Goal: Information Seeking & Learning: Learn about a topic

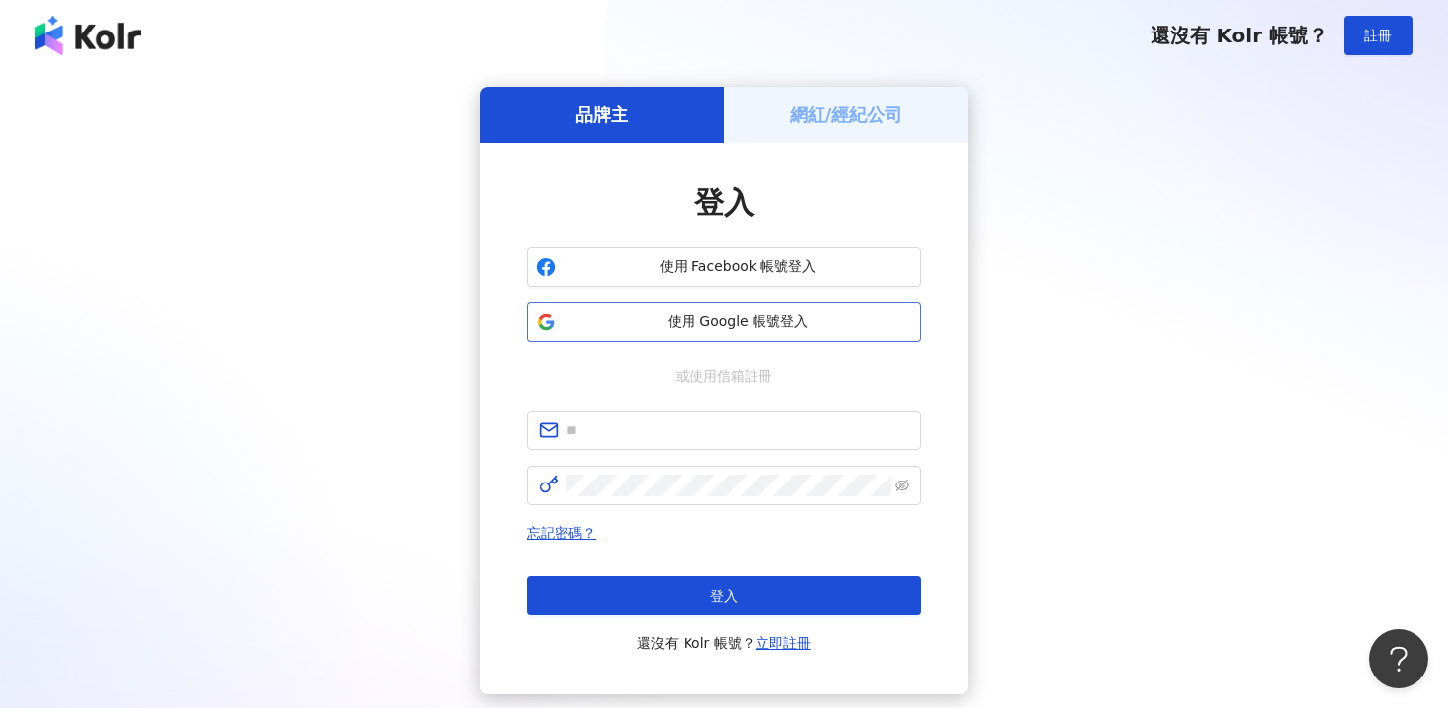
click at [833, 319] on span "使用 Google 帳號登入" at bounding box center [737, 322] width 349 height 20
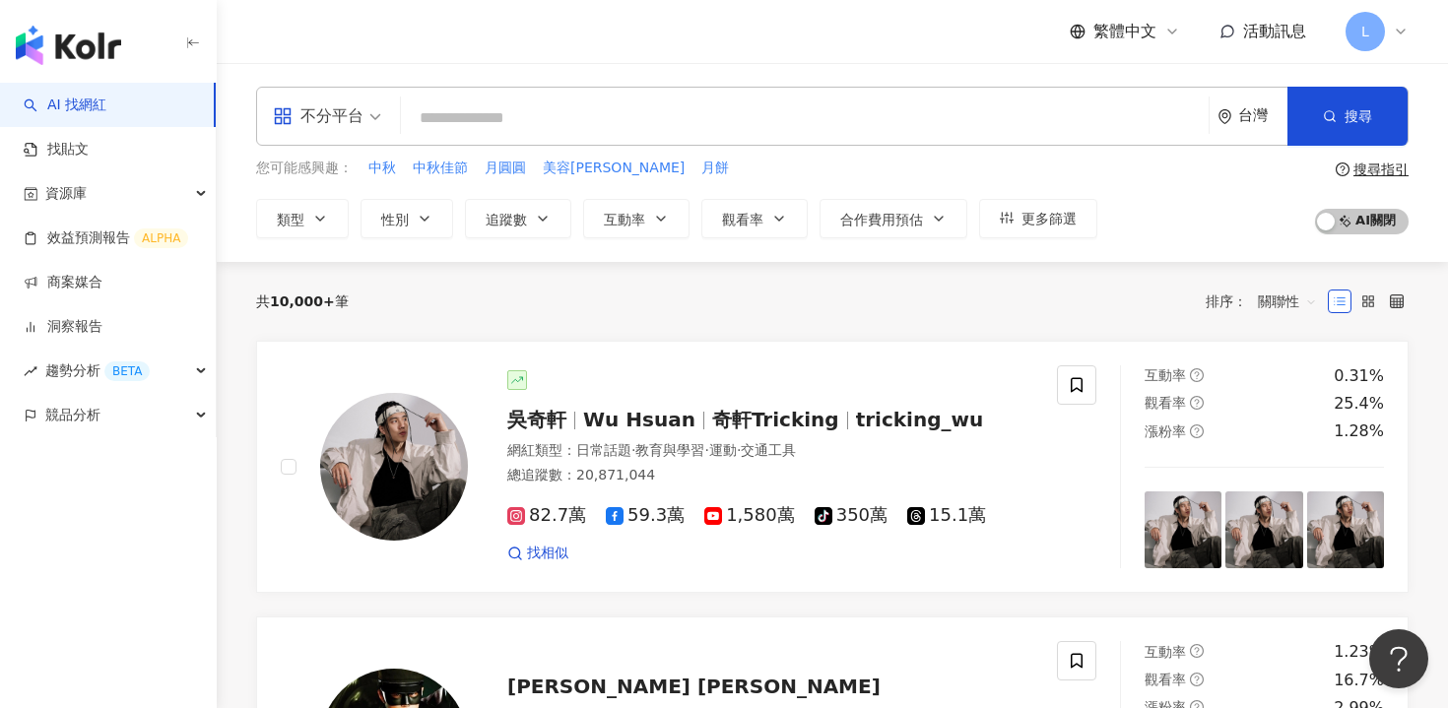
click at [471, 116] on input "search" at bounding box center [805, 117] width 792 height 37
type input "*"
click at [515, 109] on input "search" at bounding box center [805, 117] width 792 height 37
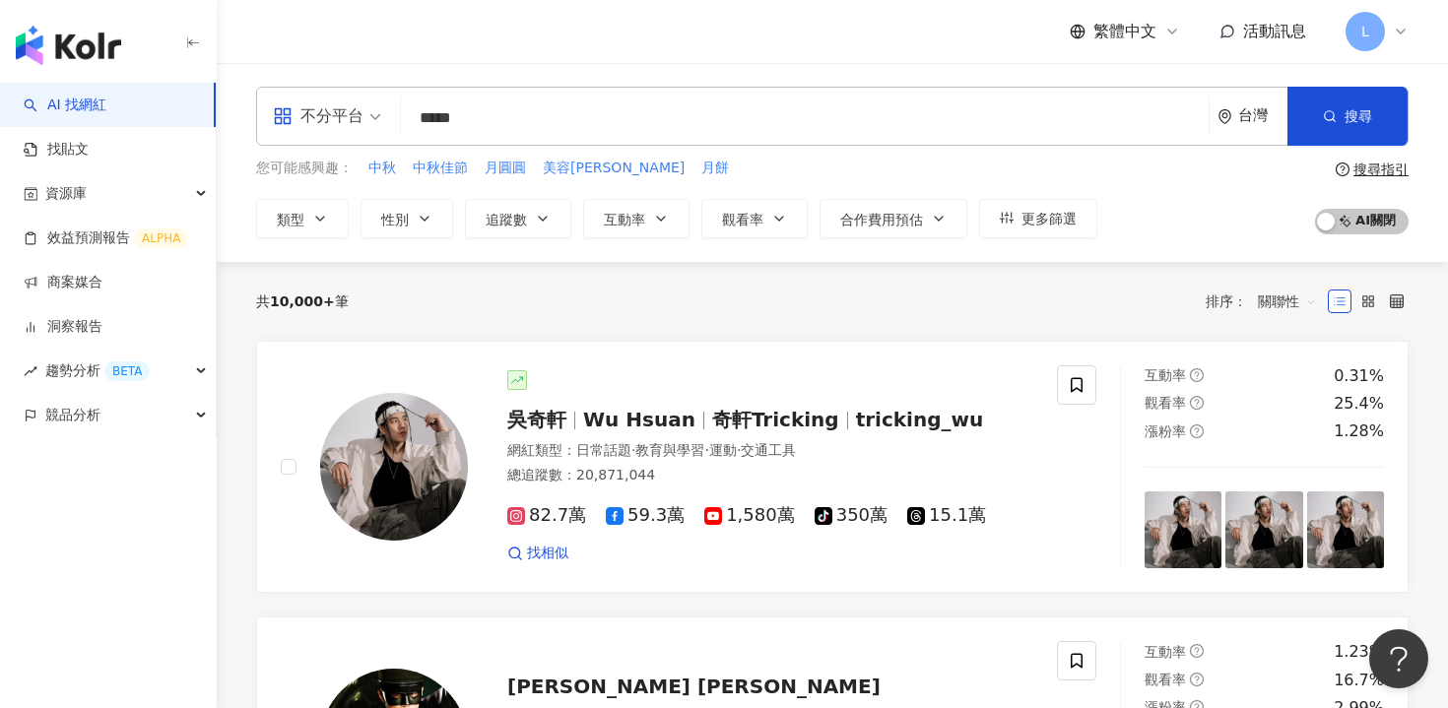
type input "***"
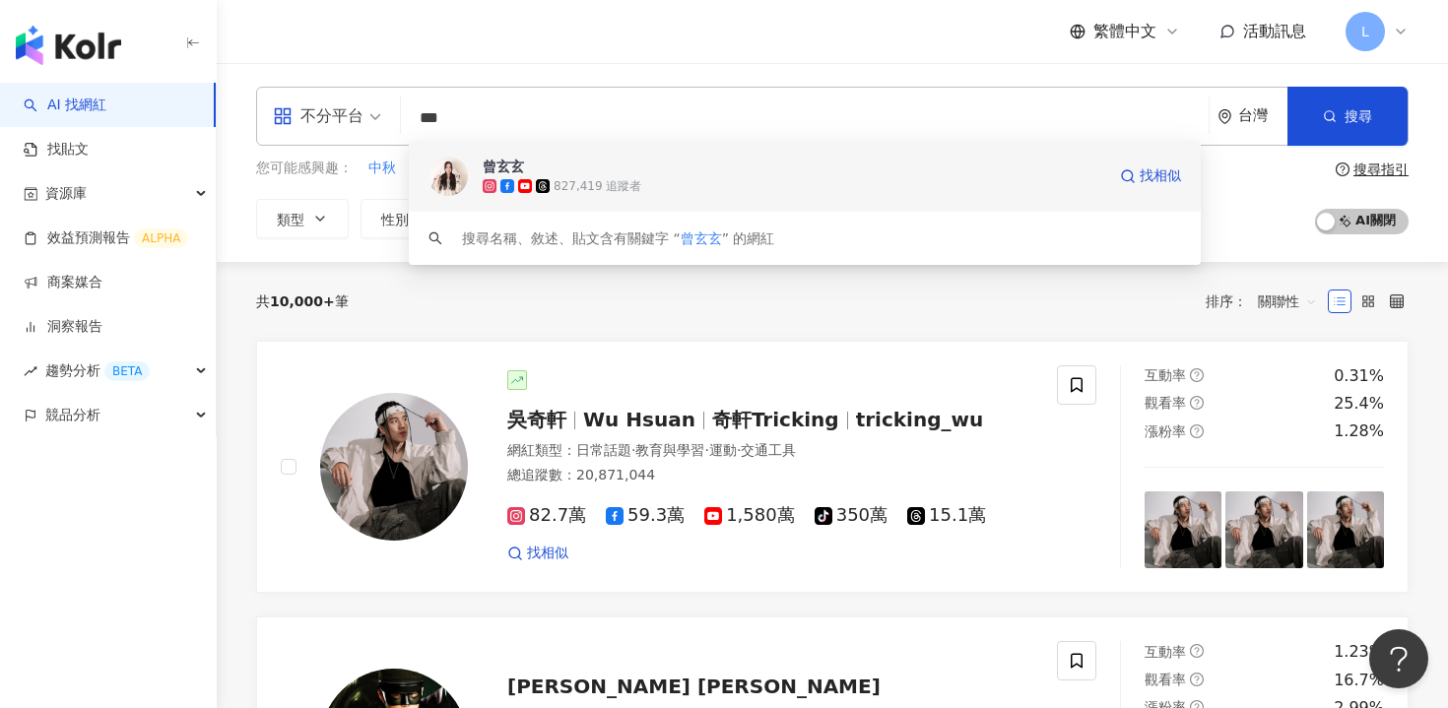
click at [859, 157] on span "曾玄玄" at bounding box center [794, 167] width 623 height 20
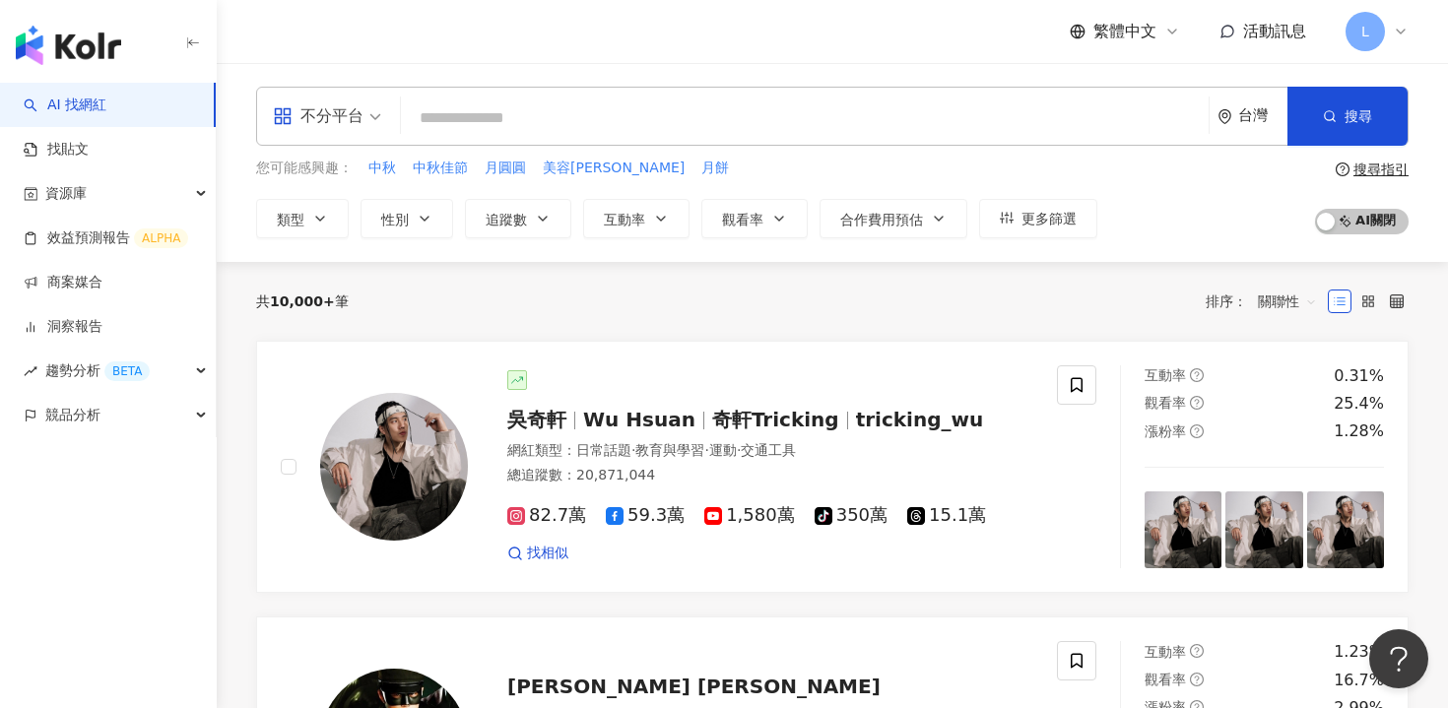
click at [685, 126] on input "search" at bounding box center [805, 117] width 792 height 37
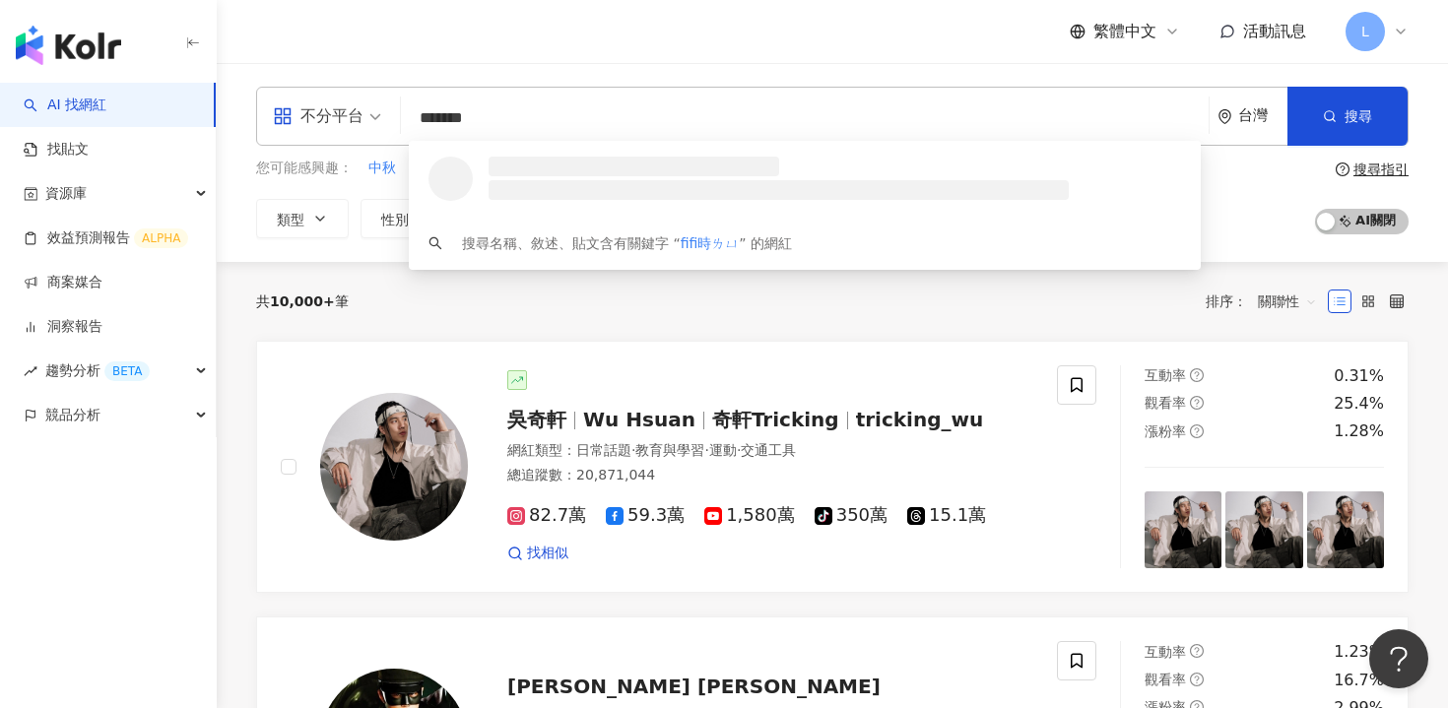
type input "******"
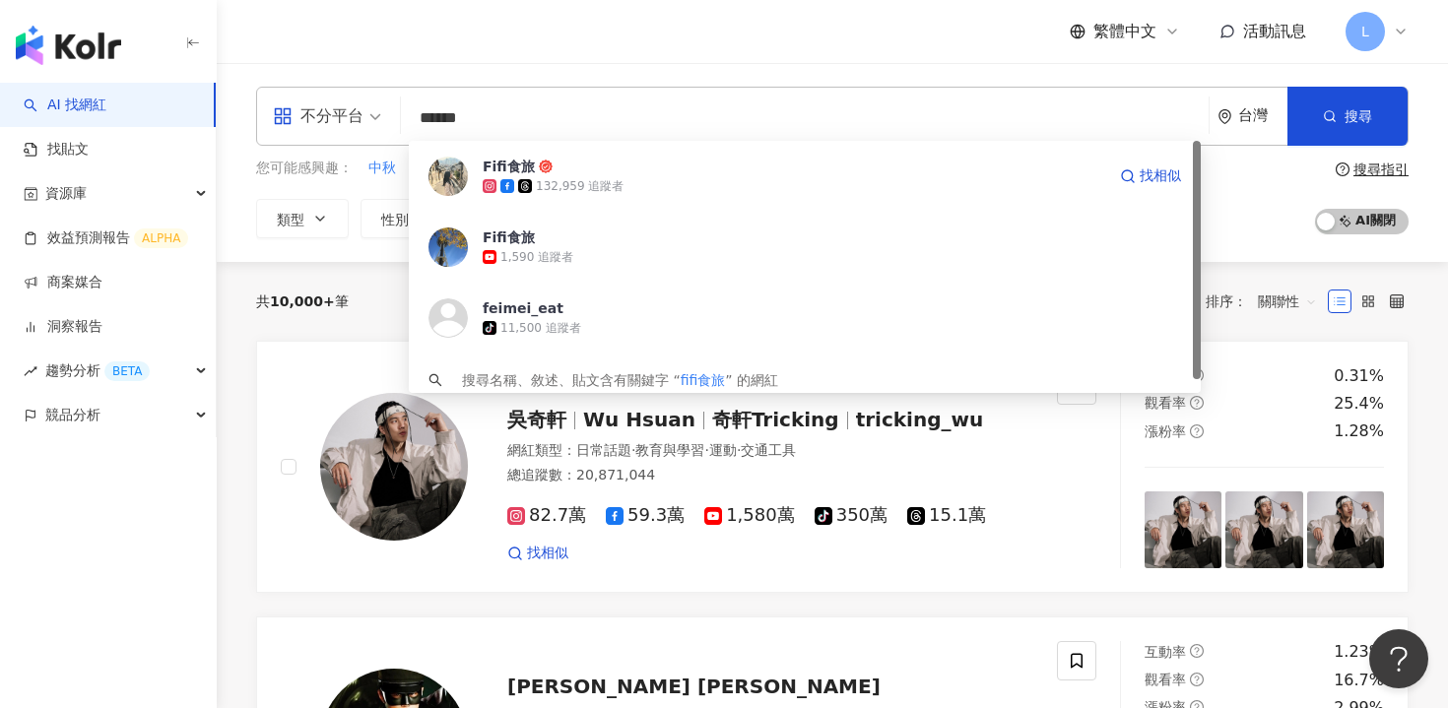
click at [726, 176] on div "132,959 追蹤者" at bounding box center [794, 186] width 623 height 20
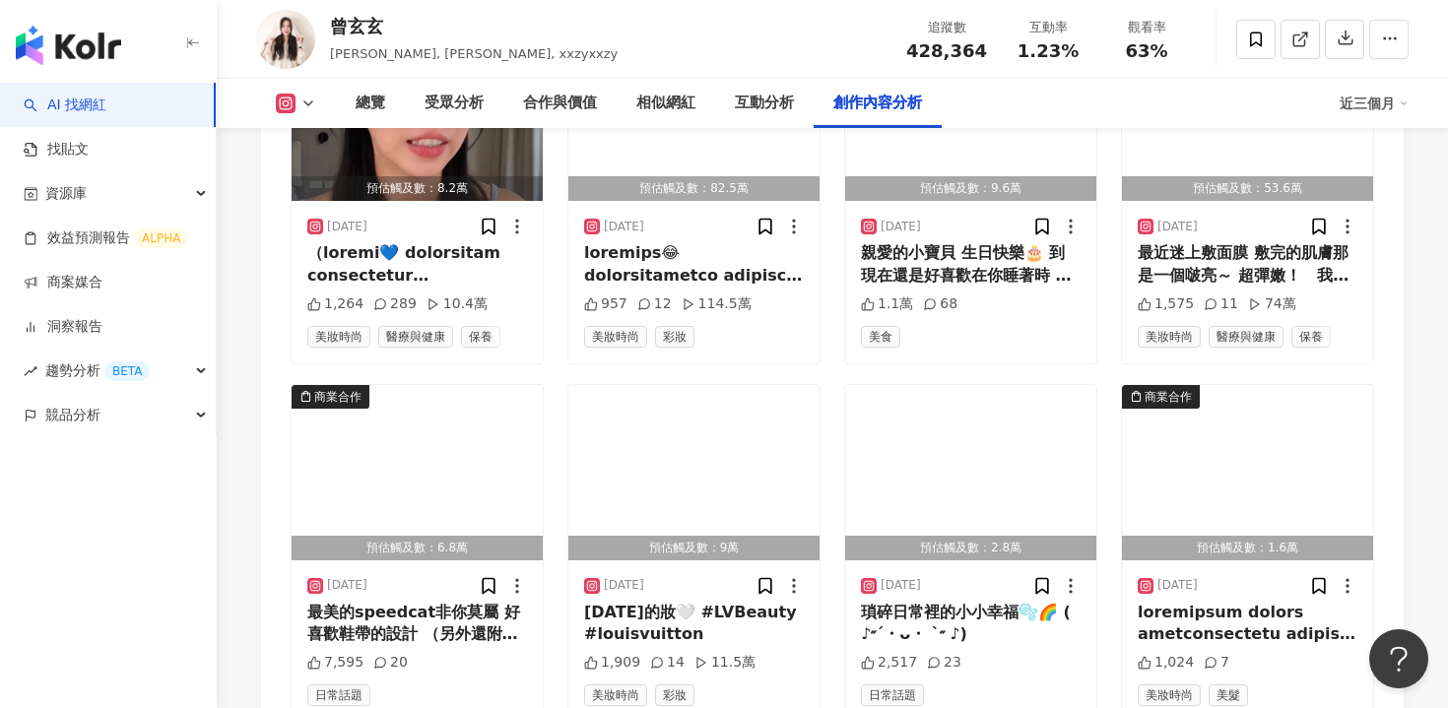
scroll to position [6867, 0]
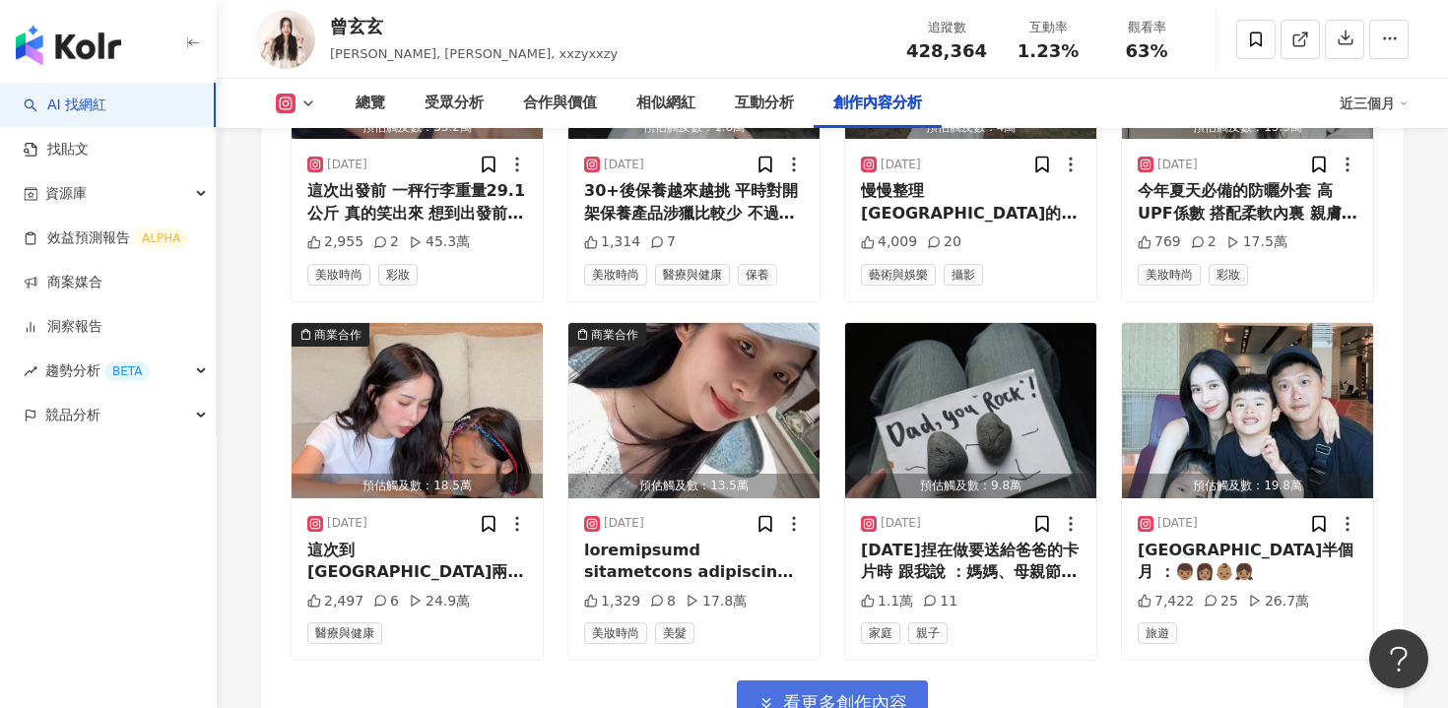
scroll to position [8011, 0]
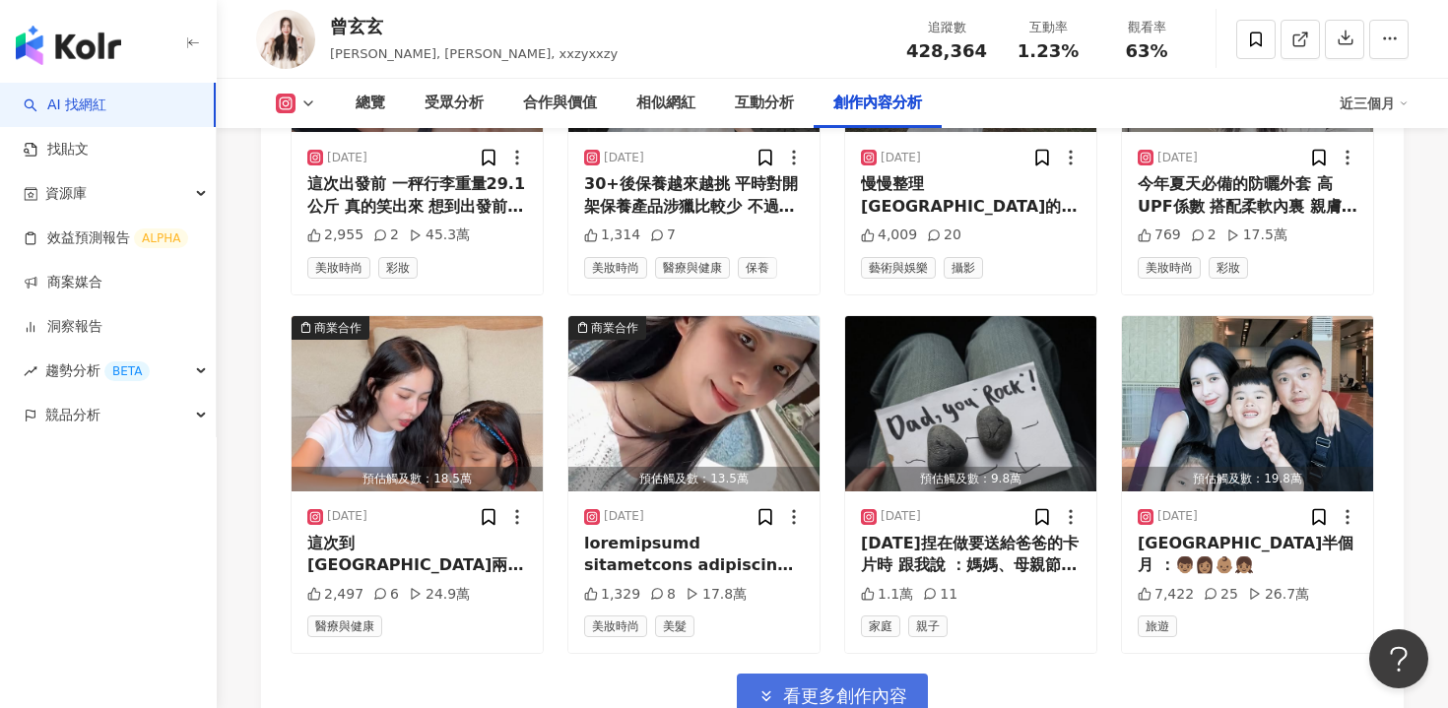
click at [817, 674] on button "看更多創作內容" at bounding box center [832, 696] width 191 height 44
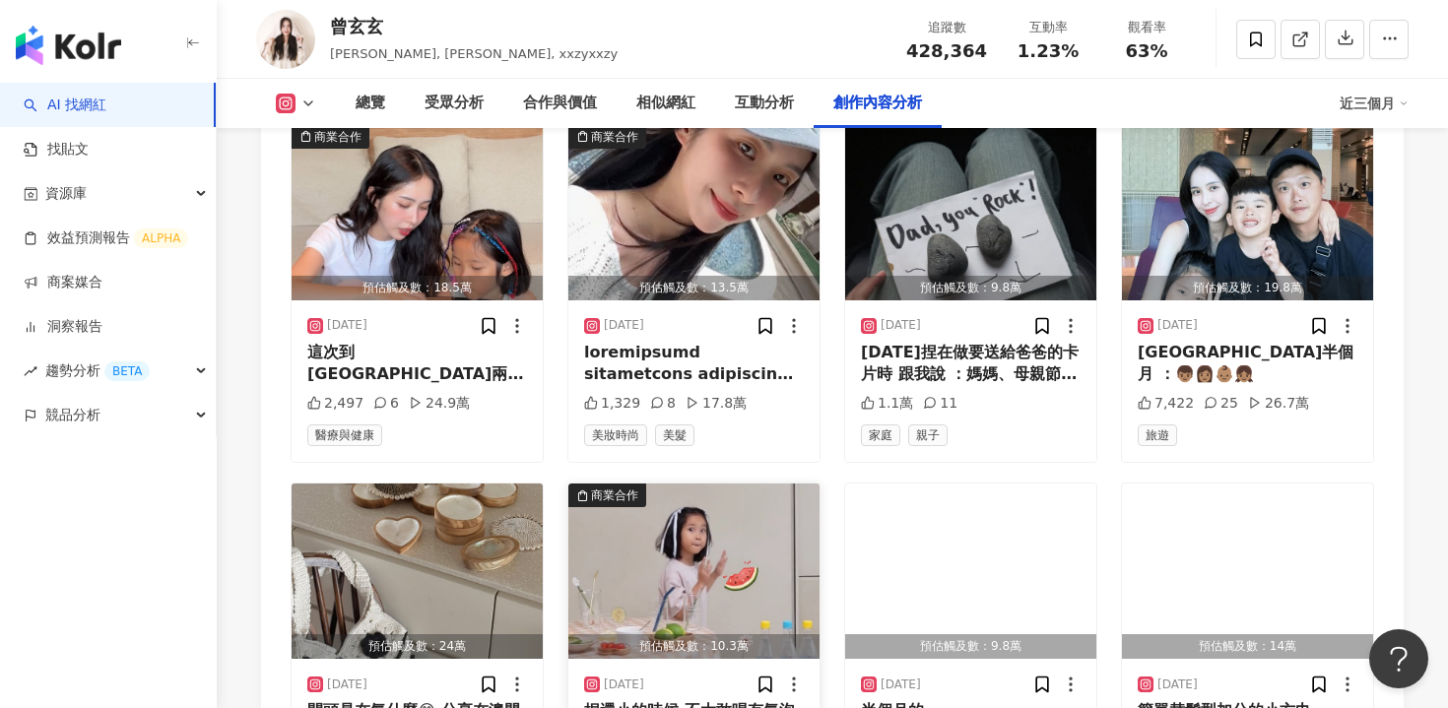
scroll to position [8201, 0]
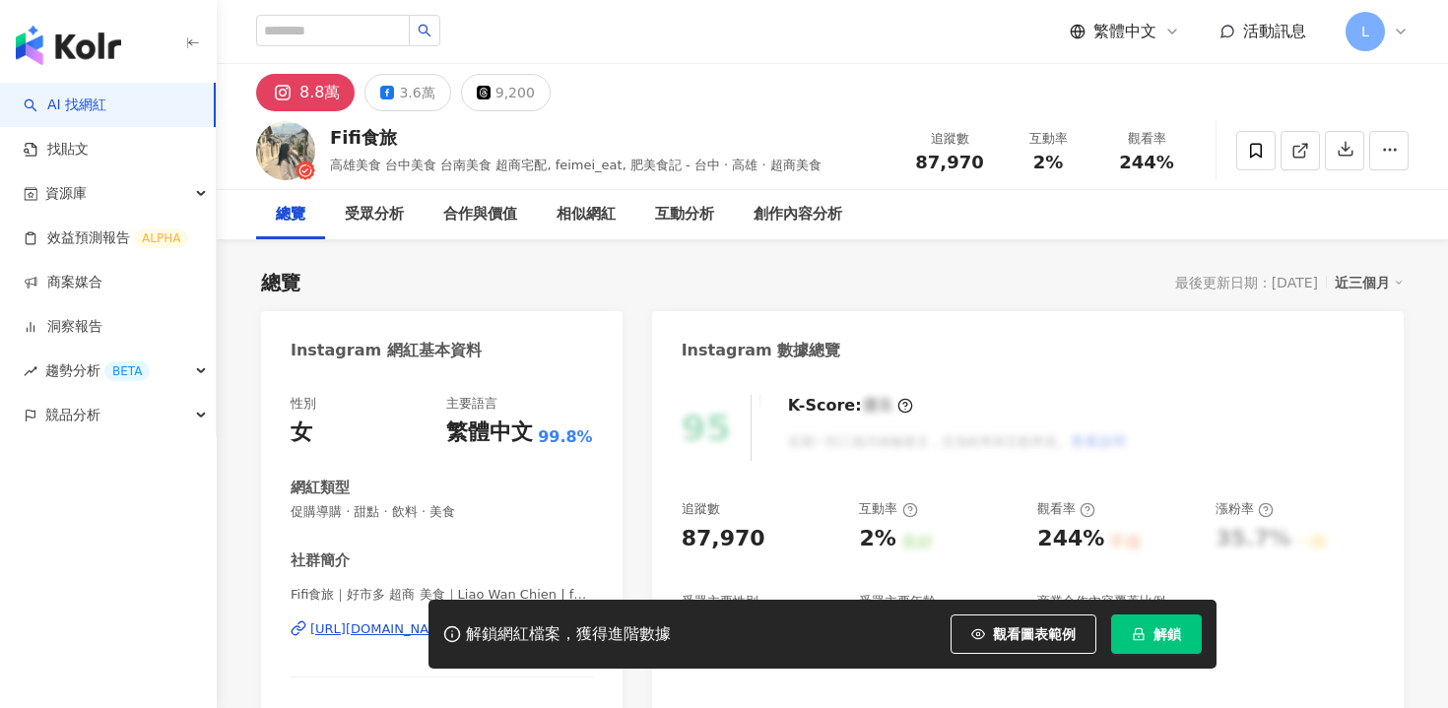
click at [1144, 639] on icon "lock" at bounding box center [1139, 634] width 11 height 13
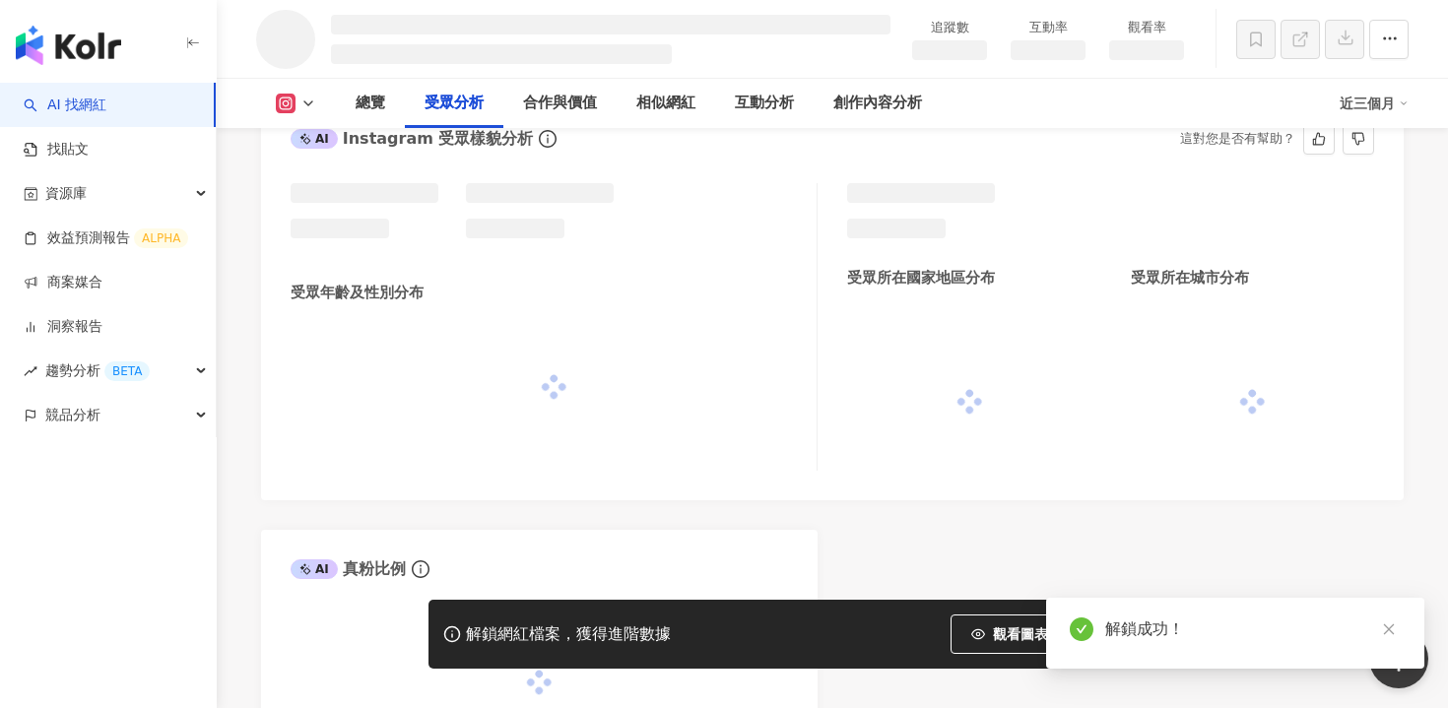
scroll to position [1591, 0]
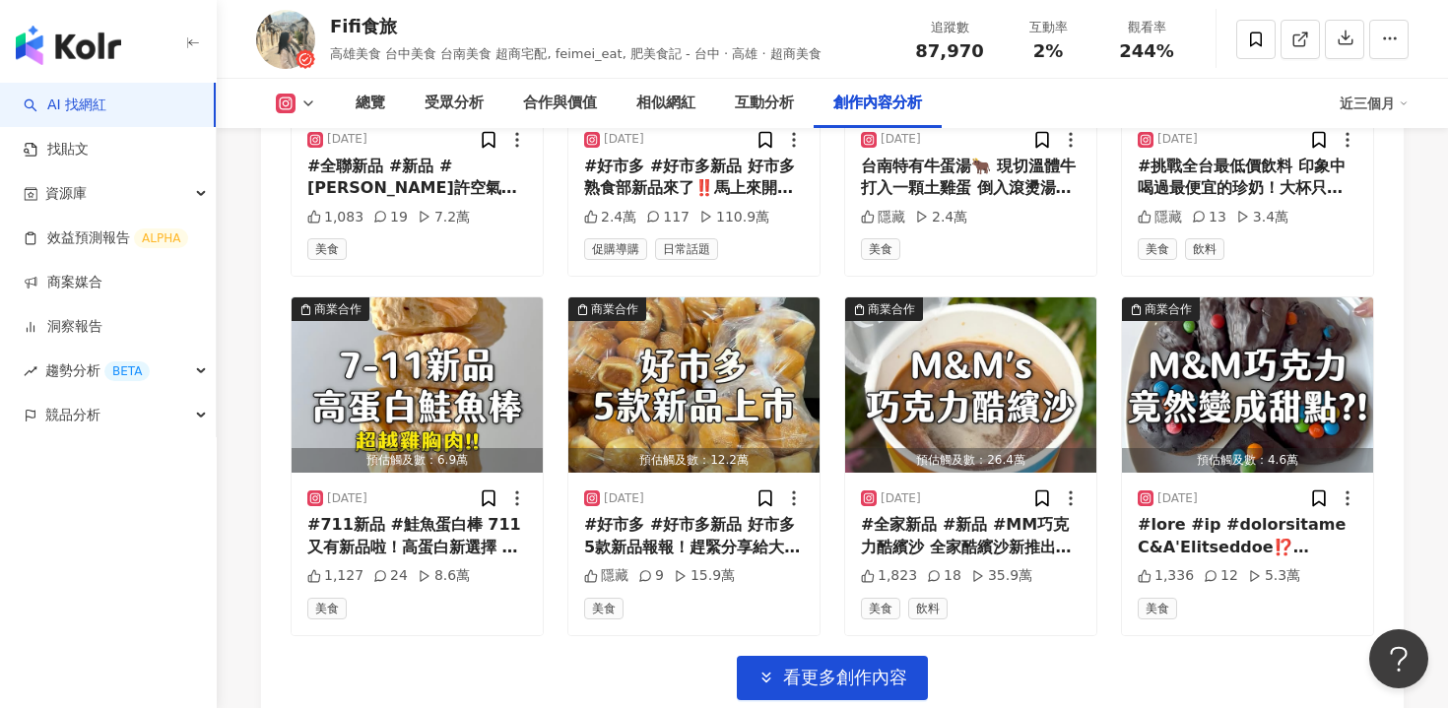
scroll to position [7096, 0]
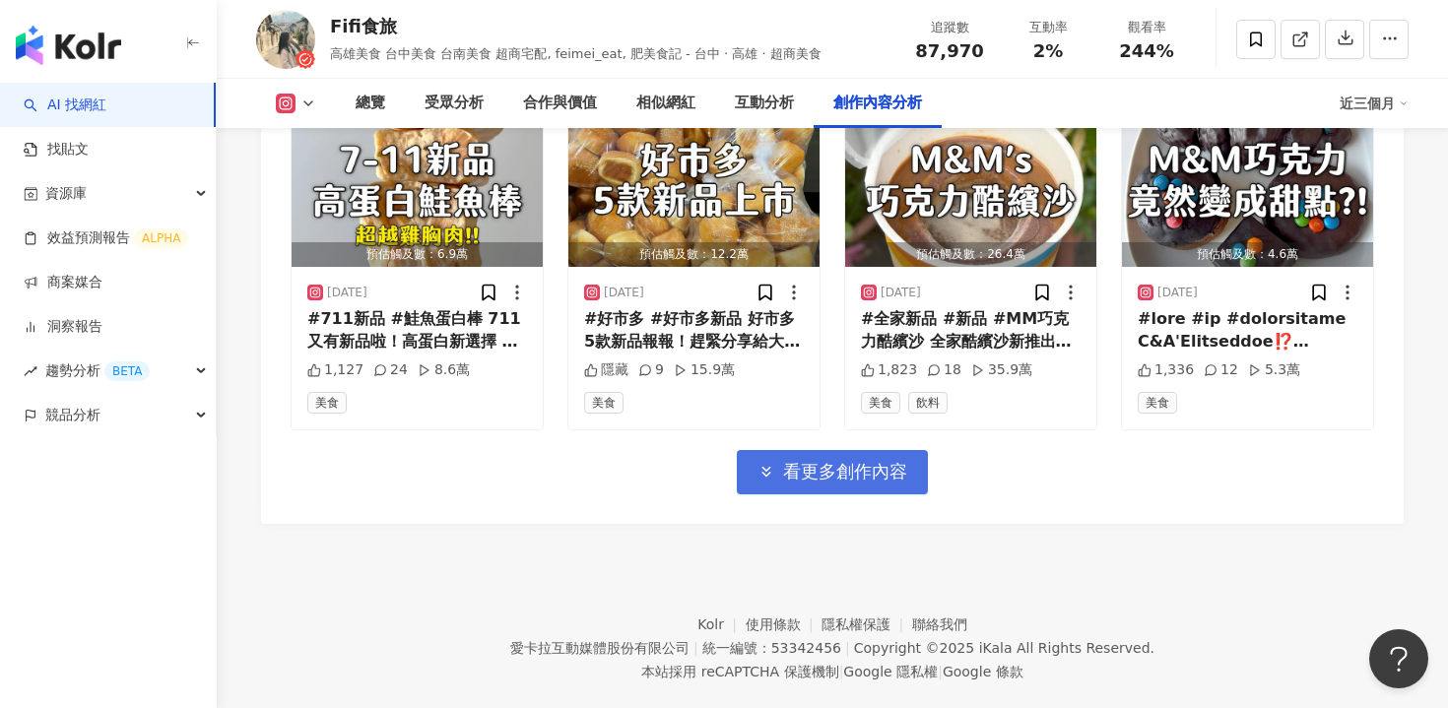
click at [883, 461] on span "看更多創作內容" at bounding box center [845, 472] width 124 height 22
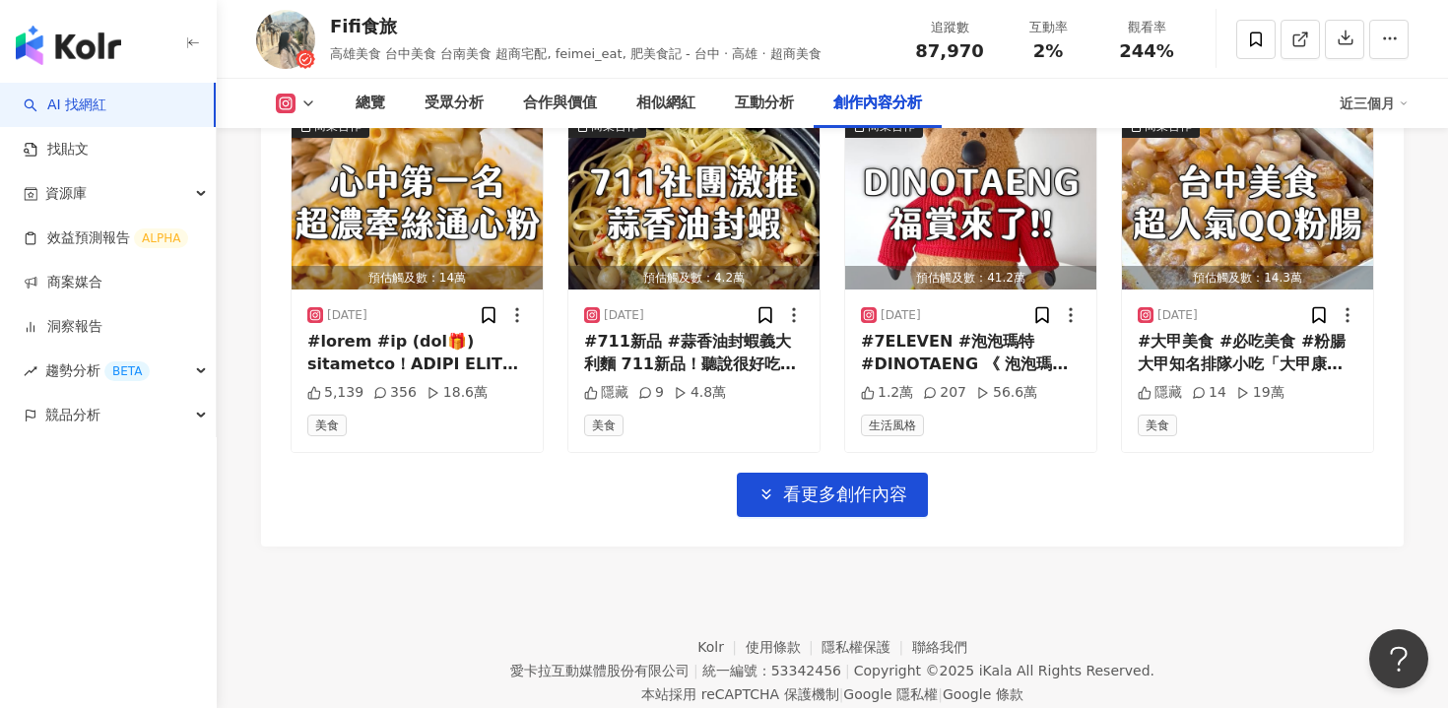
scroll to position [8172, 0]
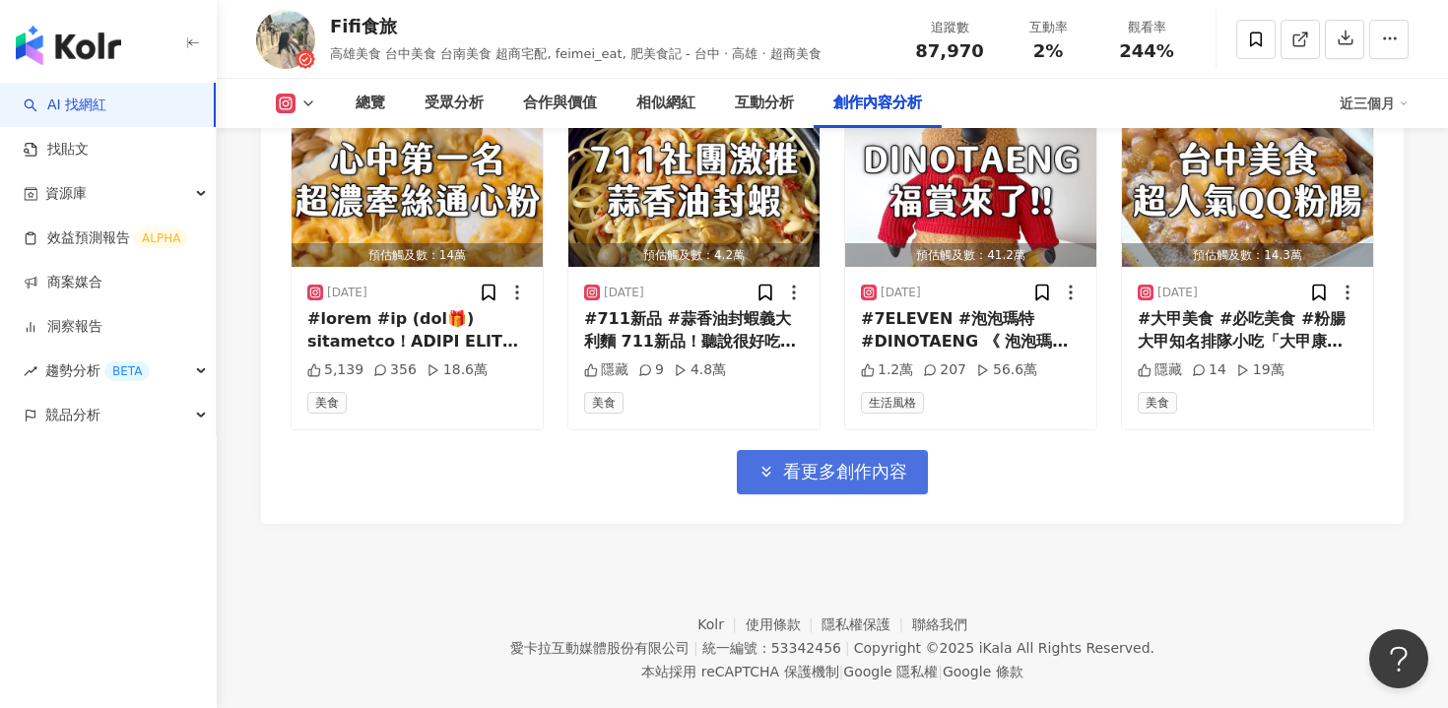
click at [862, 461] on span "看更多創作內容" at bounding box center [845, 472] width 124 height 22
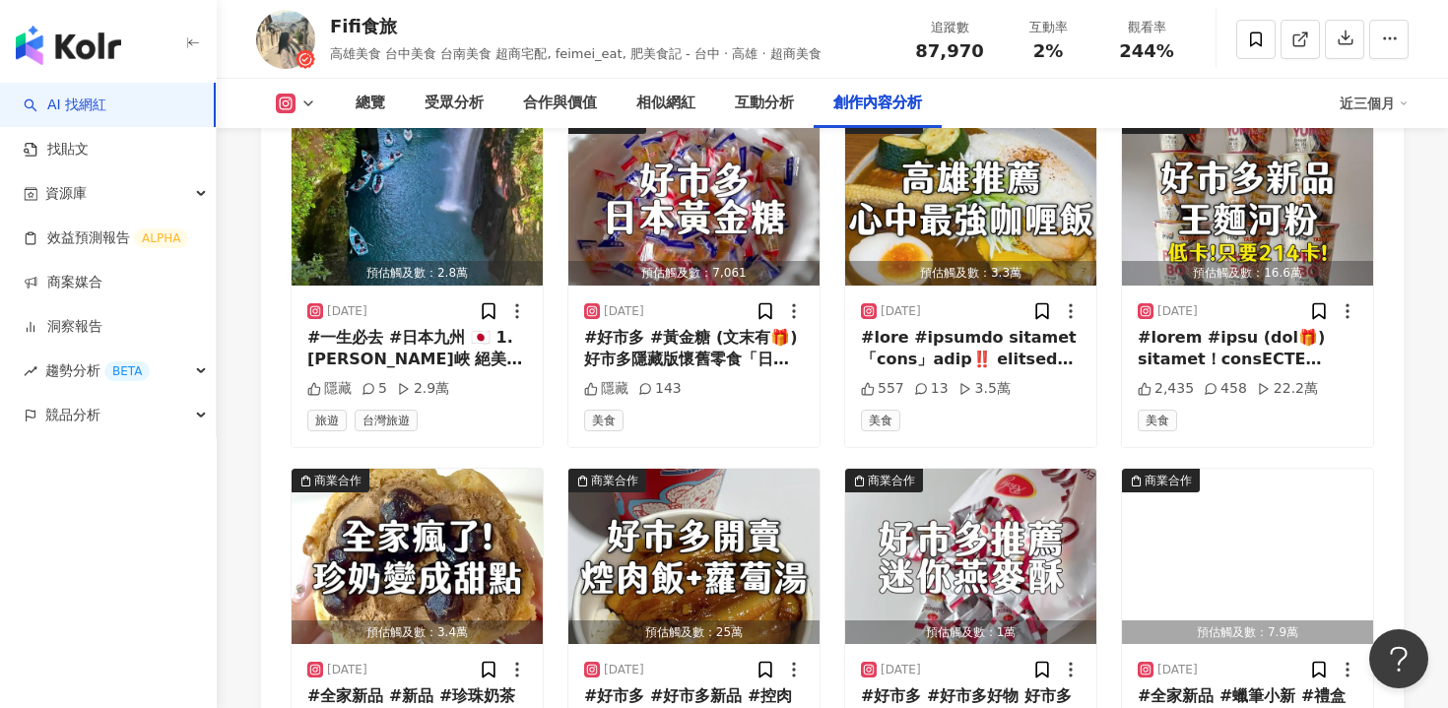
scroll to position [9159, 0]
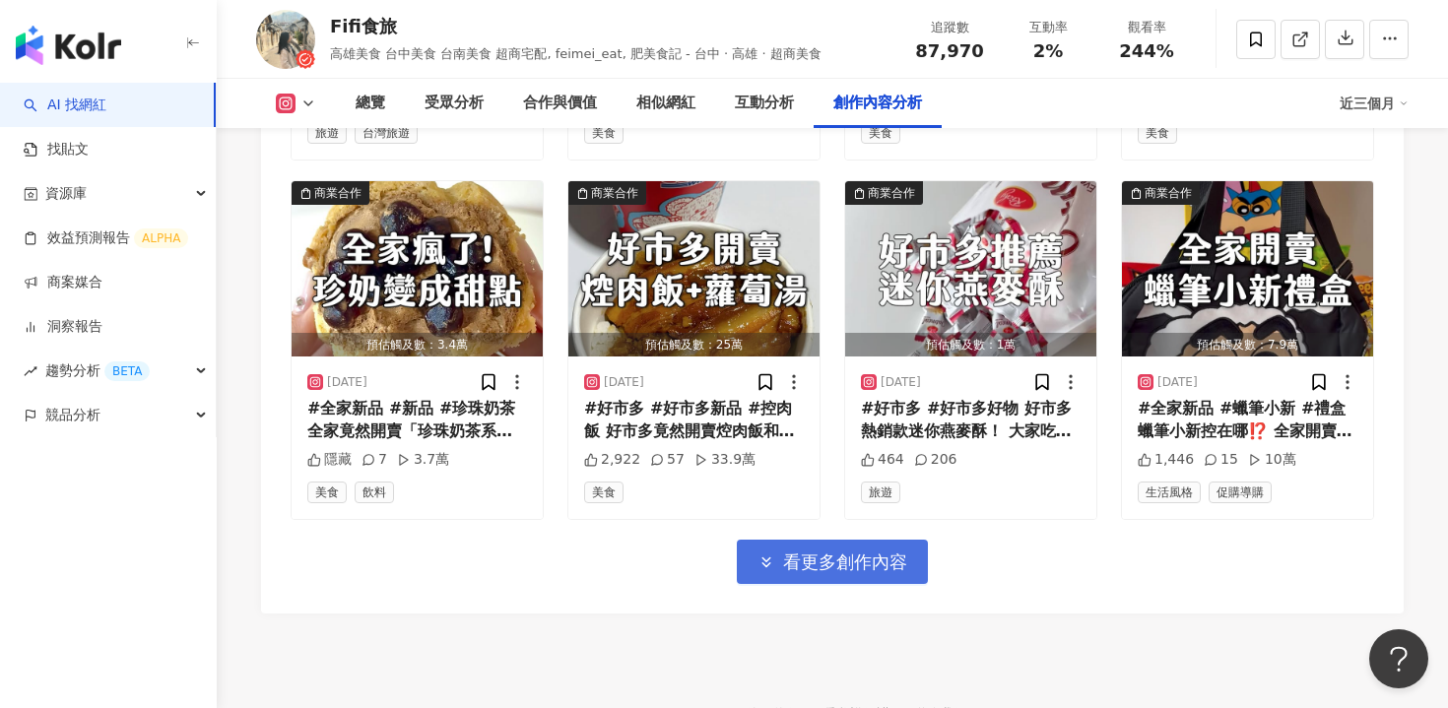
click at [849, 545] on button "看更多創作內容" at bounding box center [832, 562] width 191 height 44
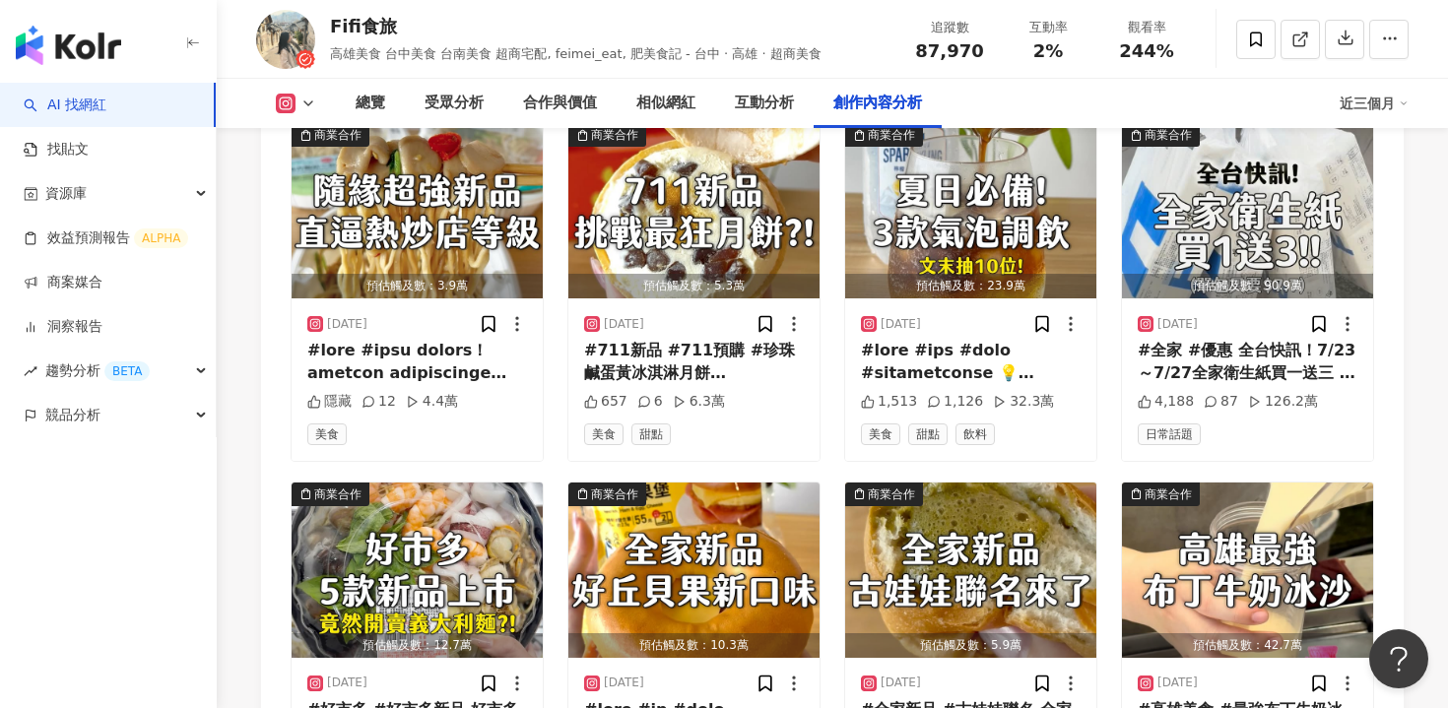
scroll to position [9918, 0]
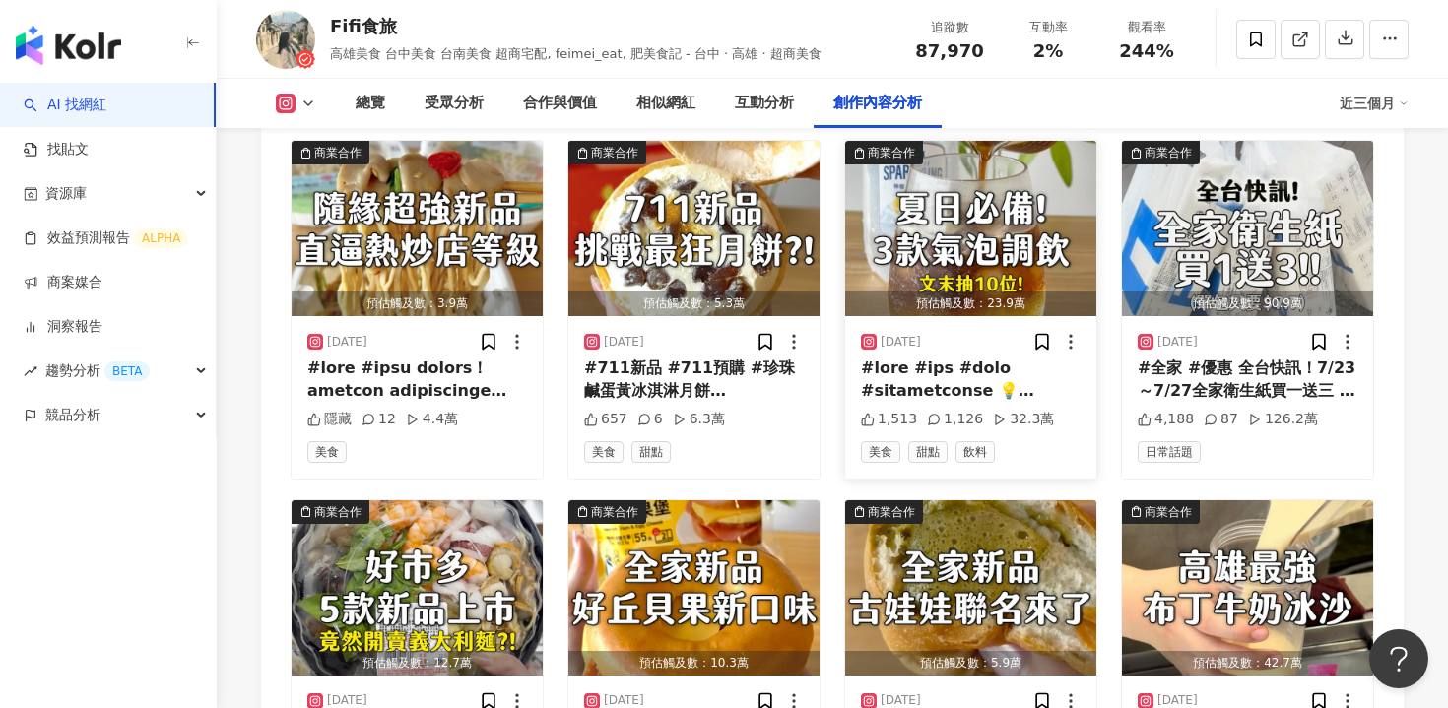
click at [983, 229] on img "button" at bounding box center [970, 228] width 251 height 175
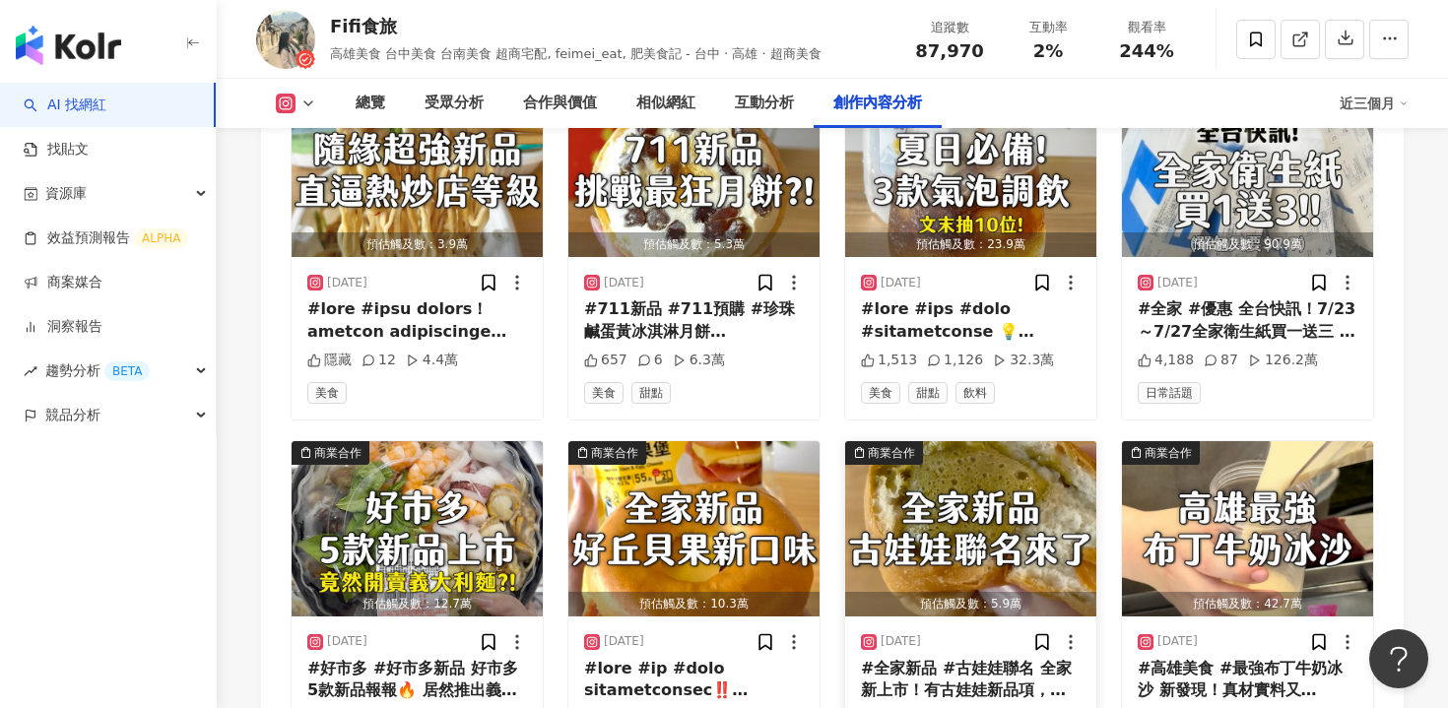
scroll to position [9968, 0]
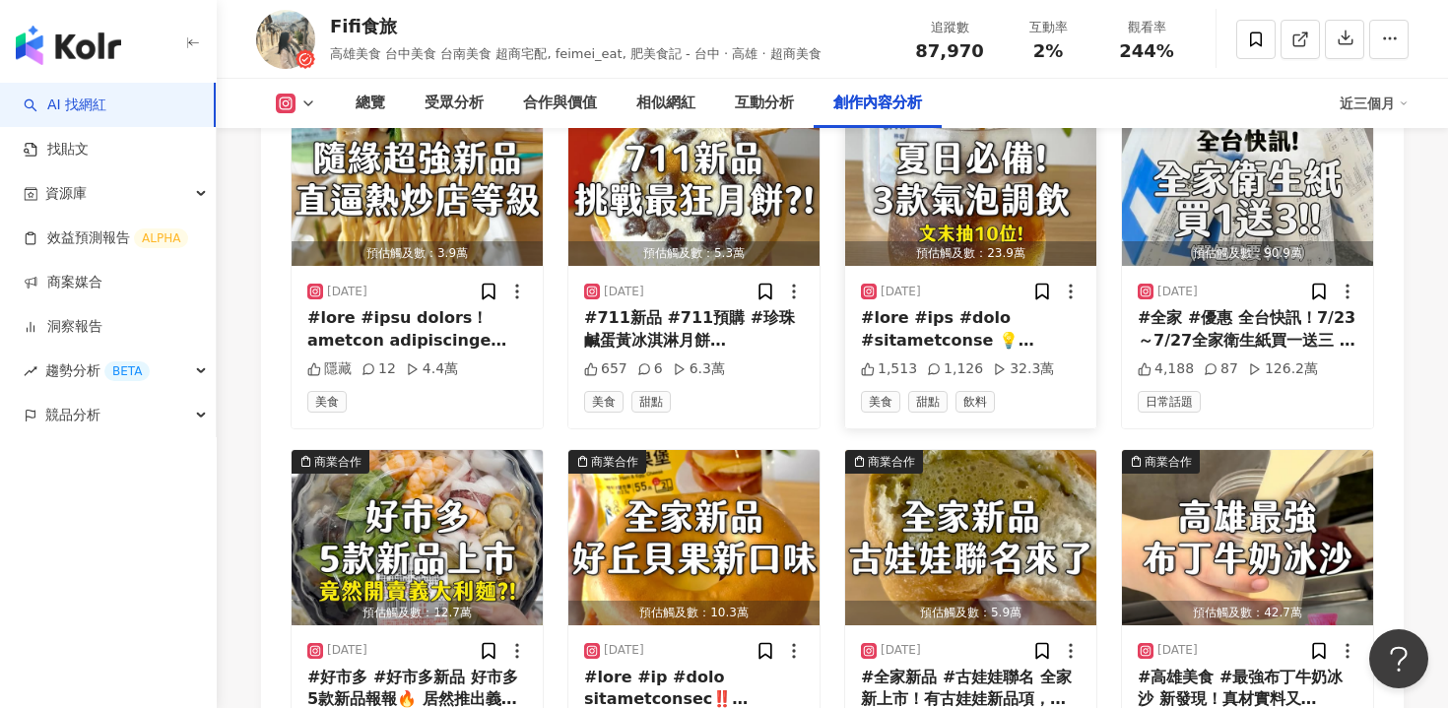
click at [917, 171] on img "button" at bounding box center [970, 178] width 251 height 175
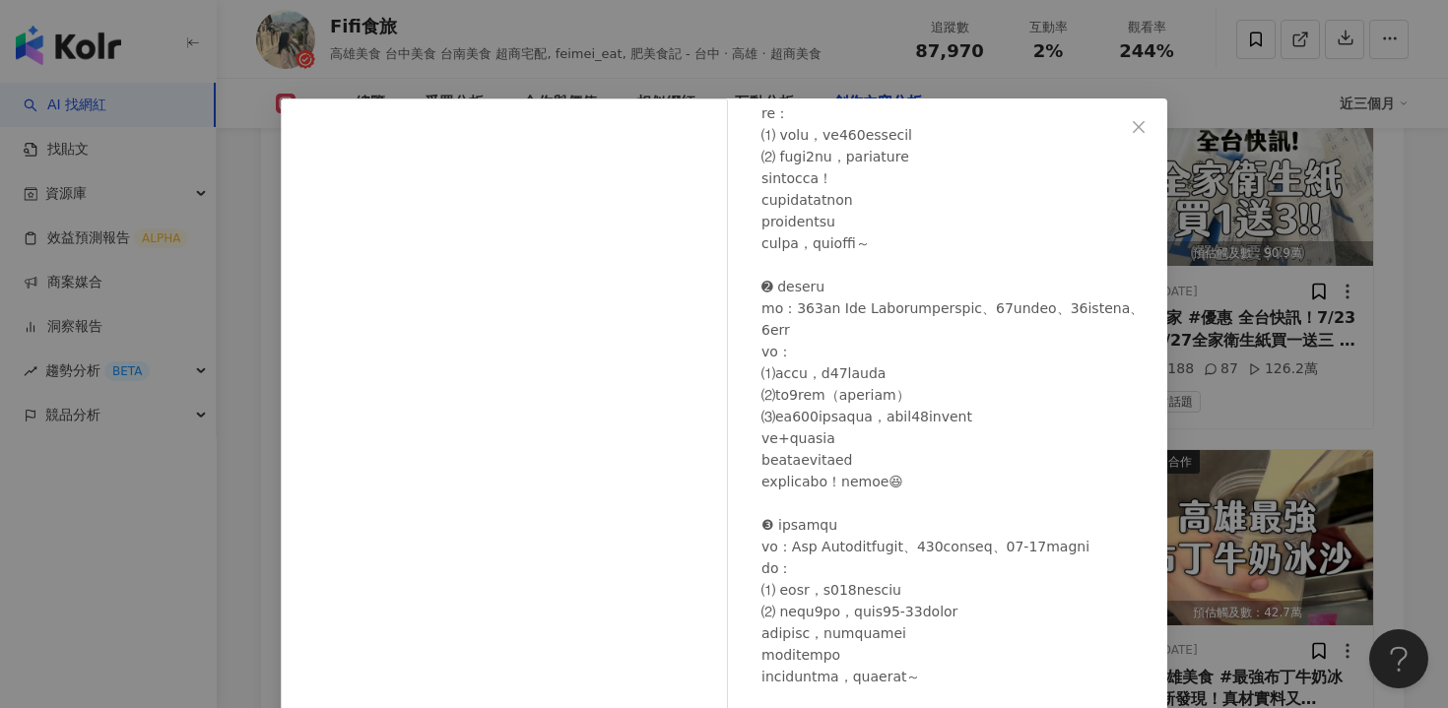
scroll to position [175, 0]
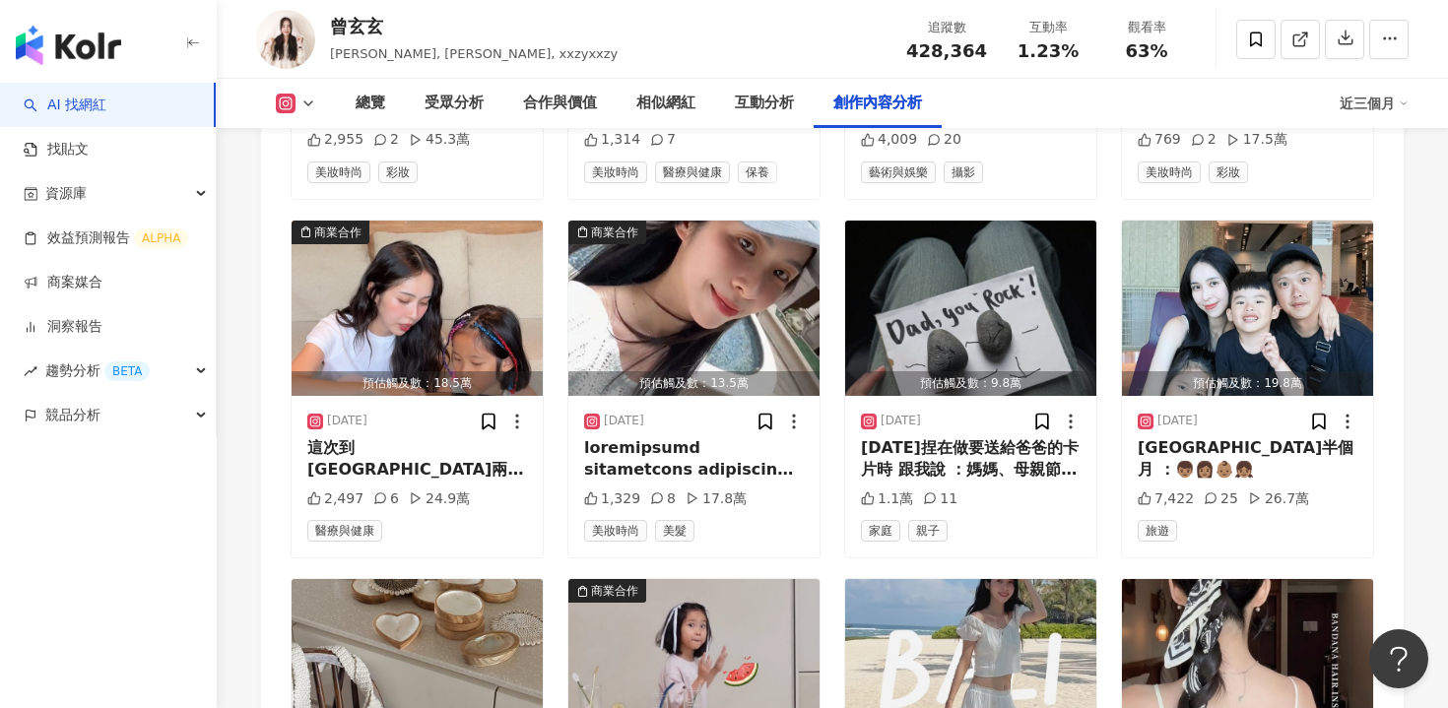
scroll to position [8098, 0]
